Goal: Navigation & Orientation: Find specific page/section

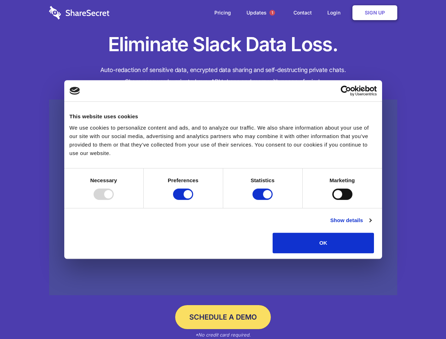
click at [114, 200] on div at bounding box center [104, 194] width 20 height 11
click at [193, 200] on input "Preferences" at bounding box center [183, 194] width 20 height 11
checkbox input "false"
click at [263, 200] on input "Statistics" at bounding box center [263, 194] width 20 height 11
checkbox input "false"
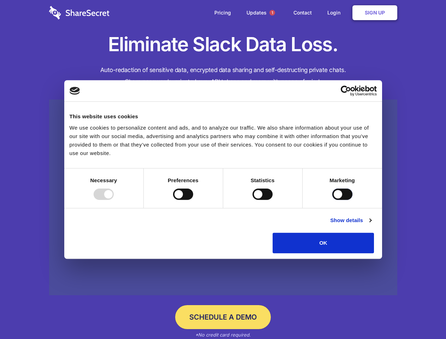
click at [332, 200] on input "Marketing" at bounding box center [342, 194] width 20 height 11
checkbox input "true"
click at [371, 225] on link "Show details" at bounding box center [350, 220] width 41 height 8
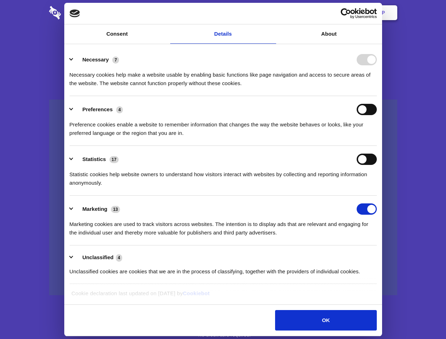
click at [377, 96] on li "Necessary 7 Necessary cookies help make a website usable by enabling basic func…" at bounding box center [223, 71] width 307 height 50
click at [272, 13] on span "1" at bounding box center [272, 13] width 6 height 6
